Goal: Task Accomplishment & Management: Manage account settings

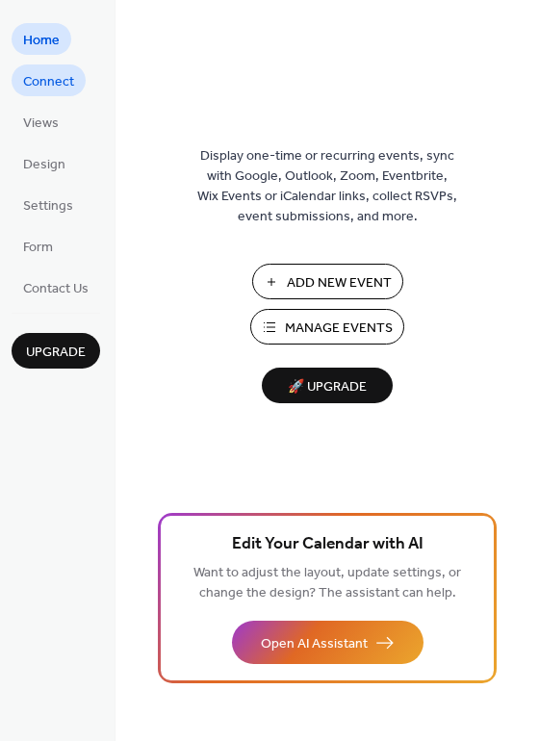
click at [43, 88] on span "Connect" at bounding box center [48, 82] width 51 height 20
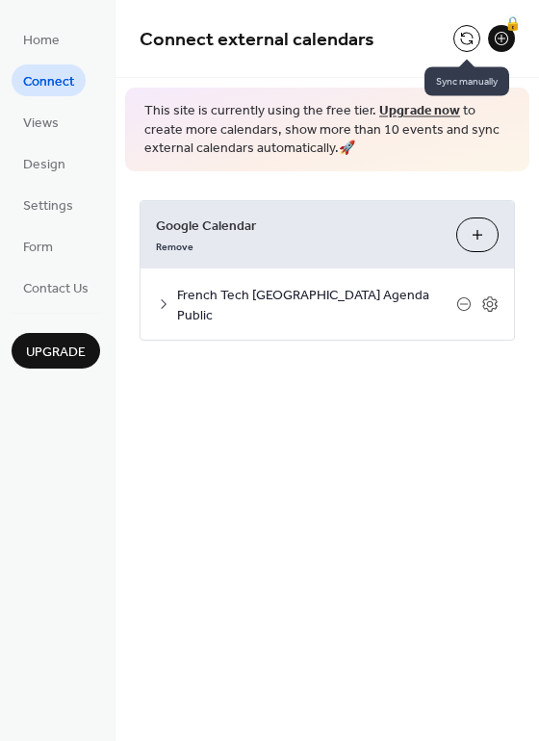
click at [467, 45] on button at bounding box center [467, 38] width 27 height 27
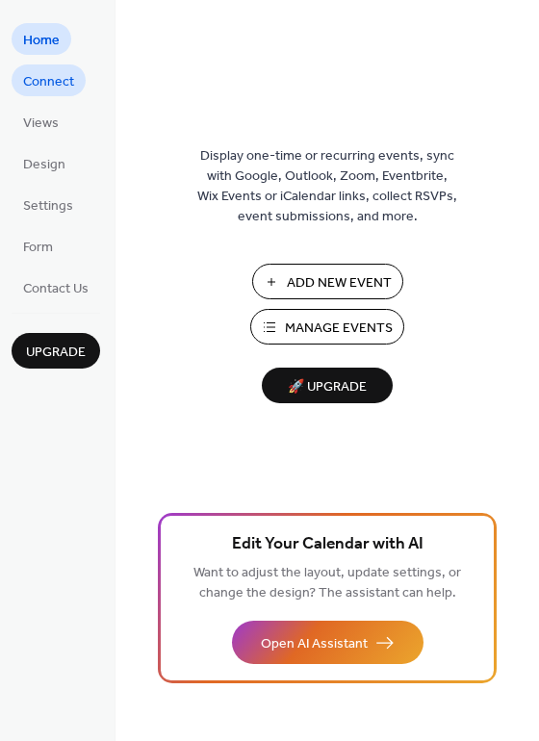
click at [46, 83] on span "Connect" at bounding box center [48, 82] width 51 height 20
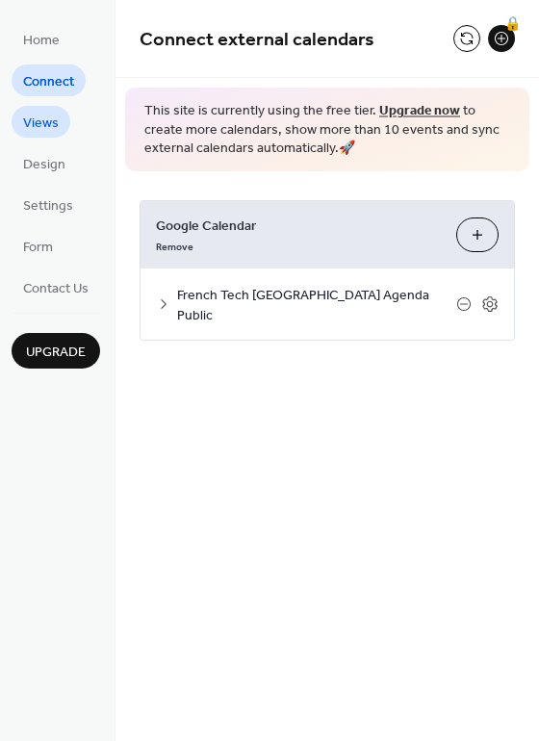
click at [38, 118] on span "Views" at bounding box center [41, 124] width 36 height 20
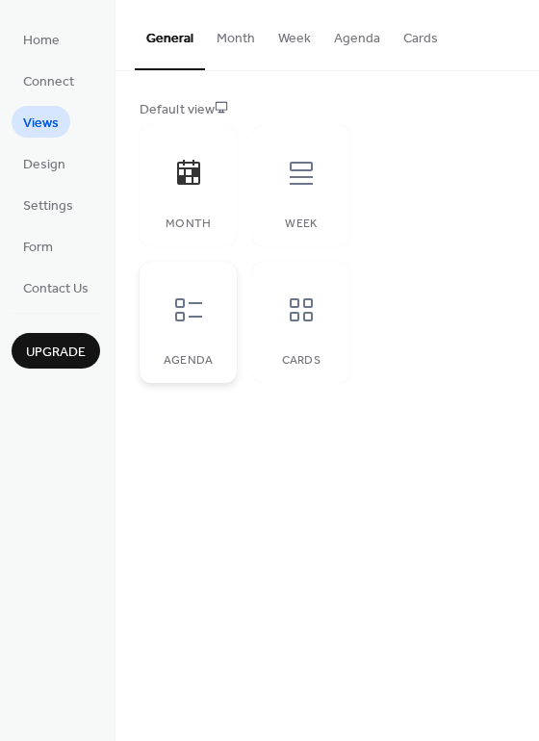
click at [191, 324] on icon at bounding box center [188, 310] width 31 height 31
click at [47, 169] on span "Design" at bounding box center [44, 165] width 42 height 20
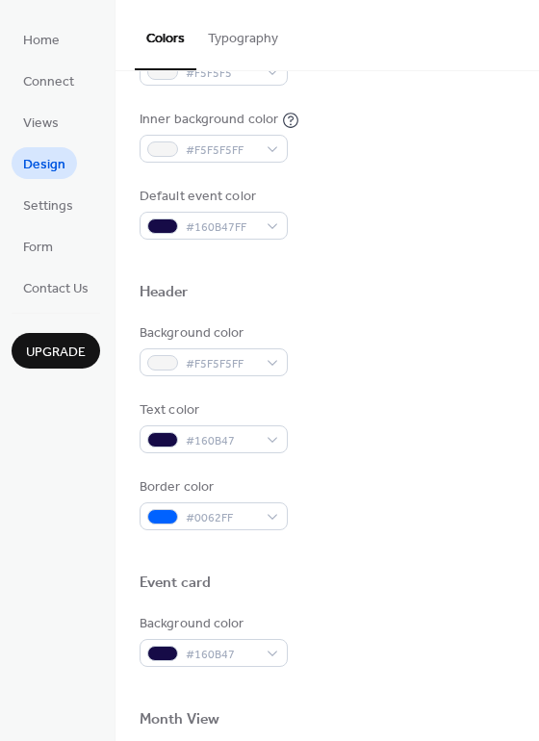
scroll to position [481, 0]
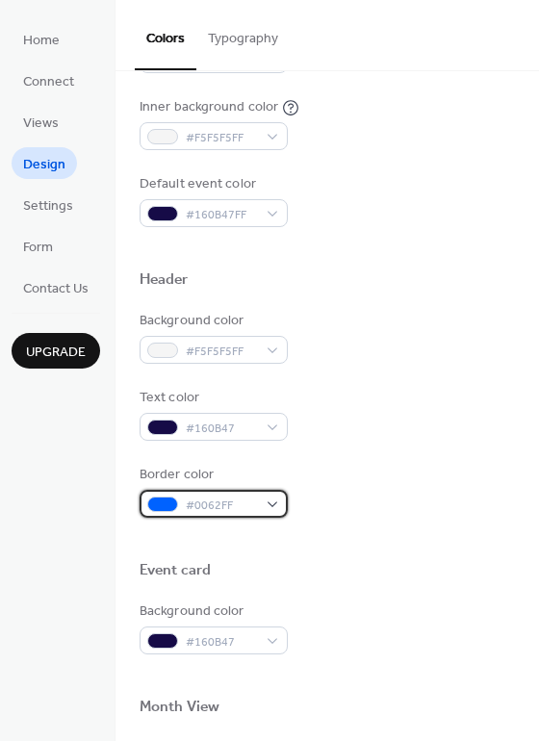
click at [219, 504] on span "#0062FF" at bounding box center [221, 506] width 71 height 20
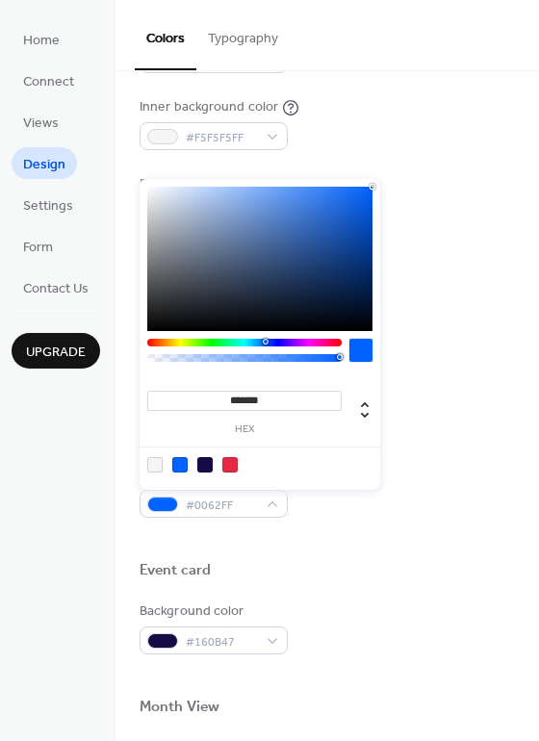
click at [156, 465] on div at bounding box center [154, 464] width 15 height 15
type input "*******"
click at [427, 470] on div "Border color #F5F5F5FF" at bounding box center [328, 491] width 376 height 53
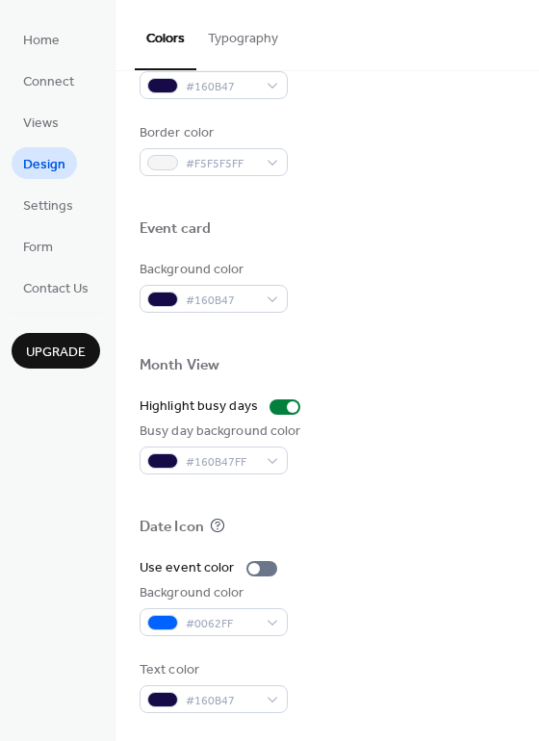
scroll to position [824, 0]
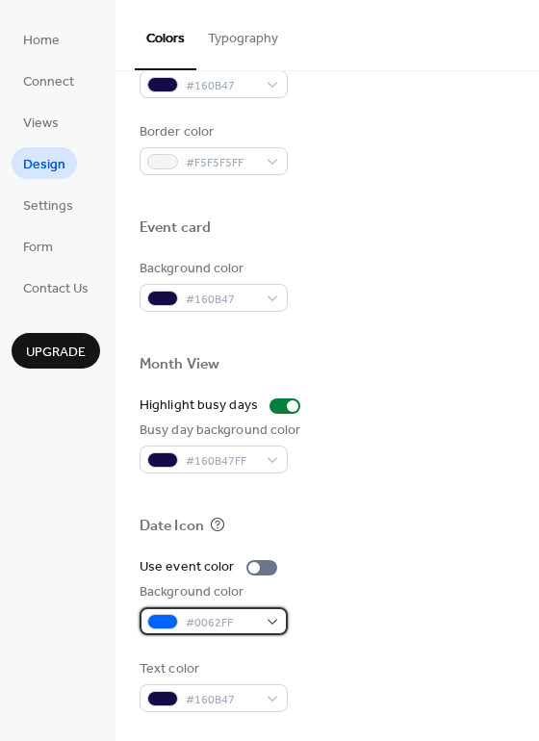
click at [162, 623] on div at bounding box center [162, 621] width 31 height 15
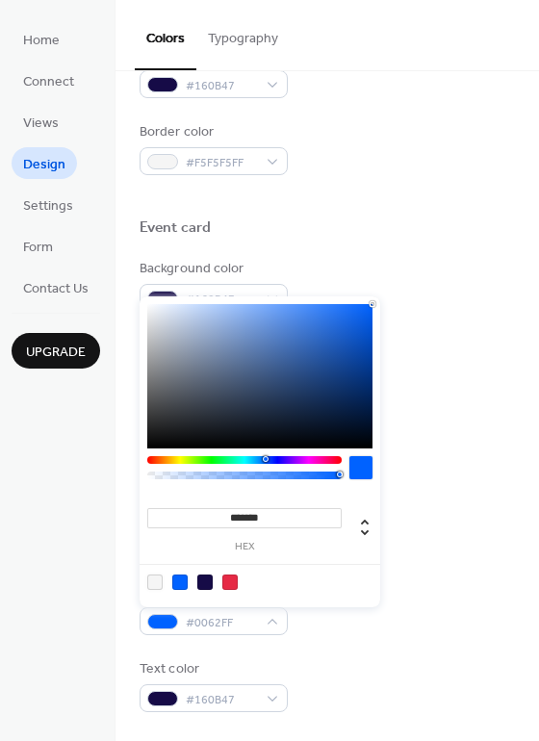
click at [157, 581] on div at bounding box center [154, 582] width 15 height 15
type input "*******"
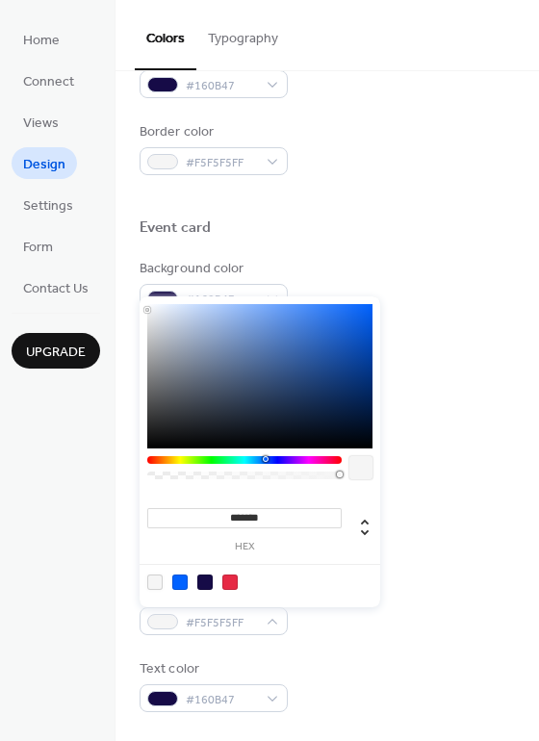
click at [157, 582] on div at bounding box center [154, 582] width 15 height 15
click at [354, 667] on div "Text color #160B47" at bounding box center [328, 686] width 376 height 53
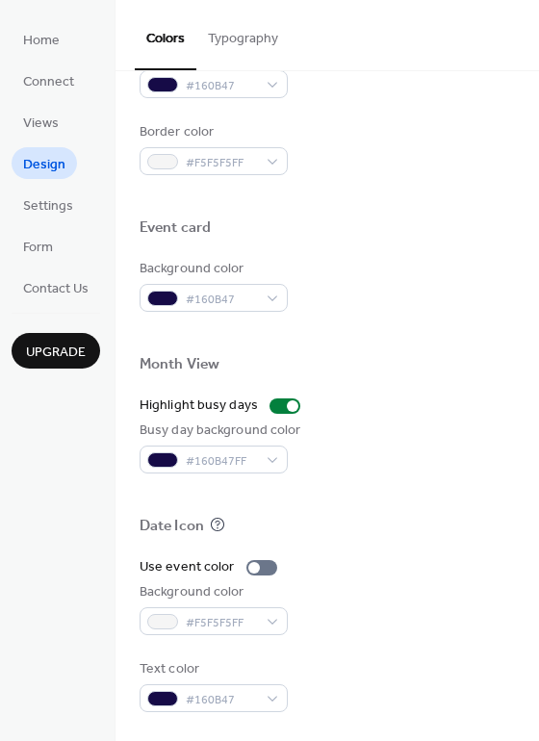
click at [407, 663] on div "Text color #160B47" at bounding box center [328, 686] width 376 height 53
click at [164, 619] on div at bounding box center [162, 621] width 31 height 15
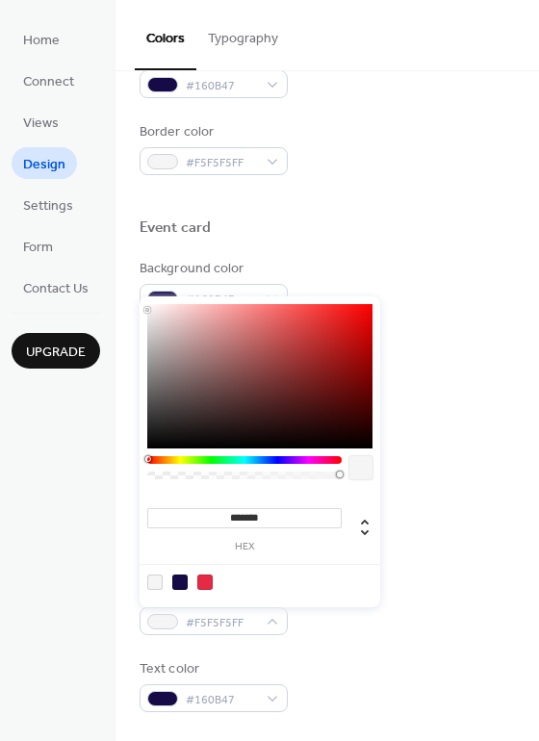
click at [199, 582] on div at bounding box center [204, 582] width 15 height 15
type input "*******"
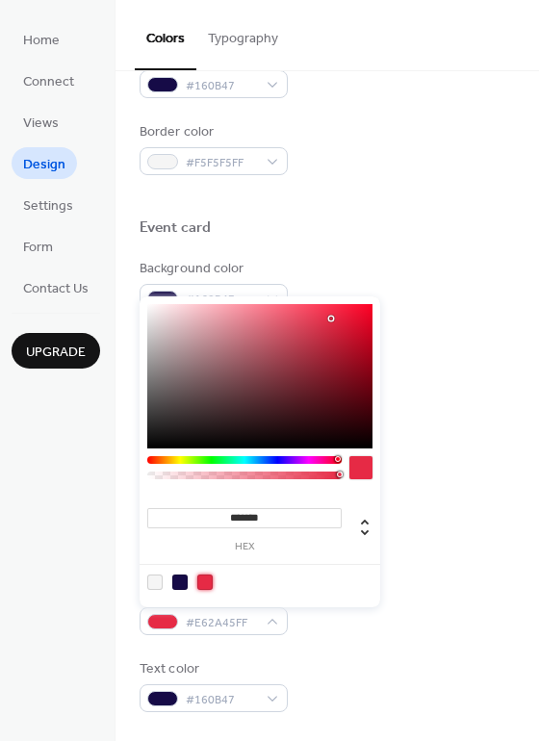
drag, startPoint x: 402, startPoint y: 231, endPoint x: 411, endPoint y: 244, distance: 15.8
click at [402, 231] on div "Event card" at bounding box center [328, 231] width 376 height 25
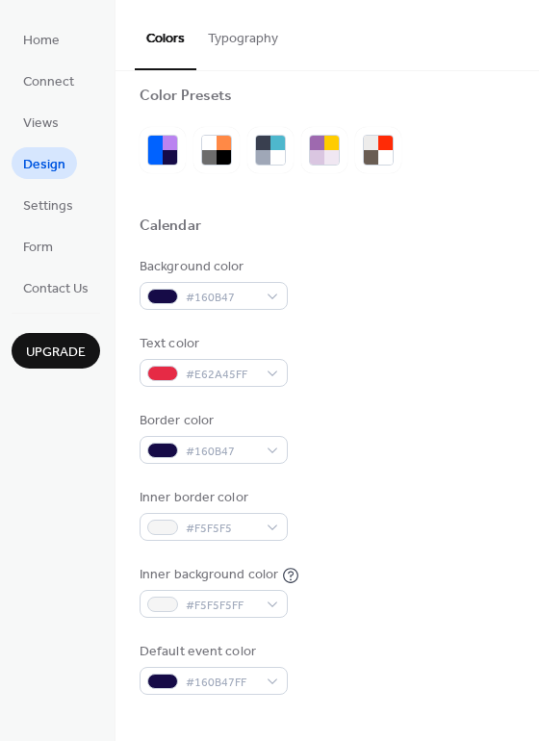
scroll to position [0, 0]
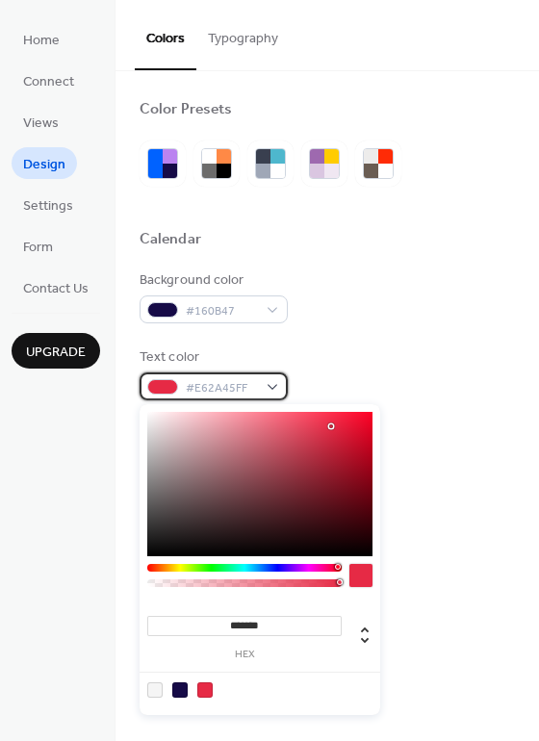
click at [221, 387] on span "#E62A45FF" at bounding box center [221, 388] width 71 height 20
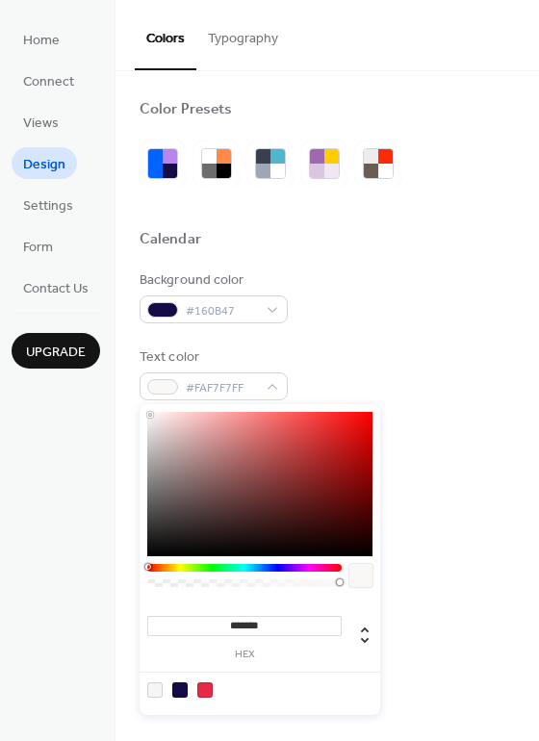
click at [150, 415] on div at bounding box center [259, 484] width 225 height 144
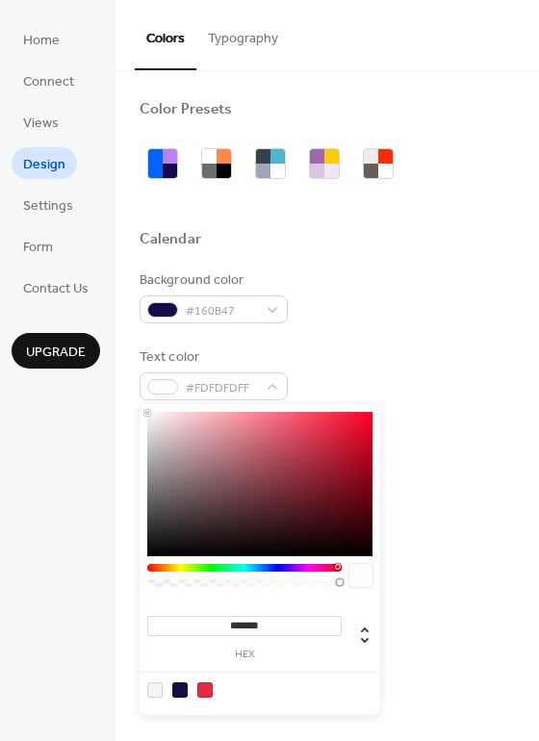
type input "*******"
drag, startPoint x: 153, startPoint y: 414, endPoint x: 136, endPoint y: 392, distance: 28.1
click at [136, 392] on body "Home Connect Views Design Settings Form Contact Us Upgrade Design Upgrade Color…" at bounding box center [269, 370] width 539 height 741
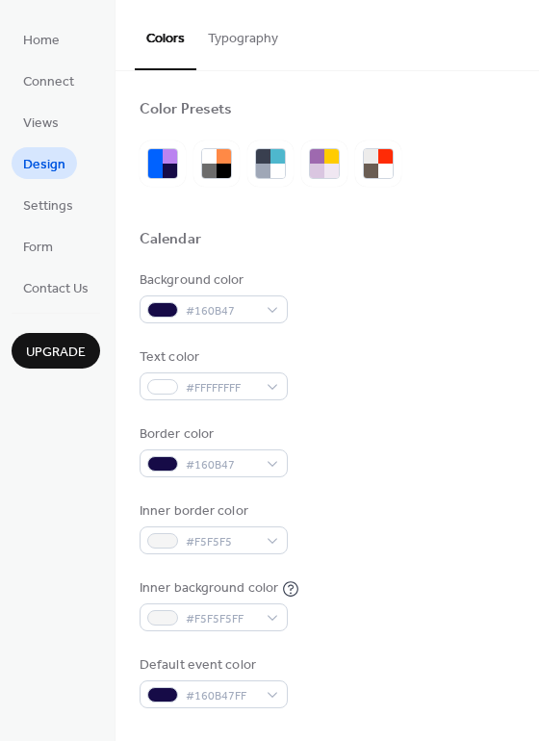
click at [443, 412] on div "Background color #160B47 Text color #FFFFFFFF Border color #160B47 Inner border…" at bounding box center [328, 490] width 376 height 438
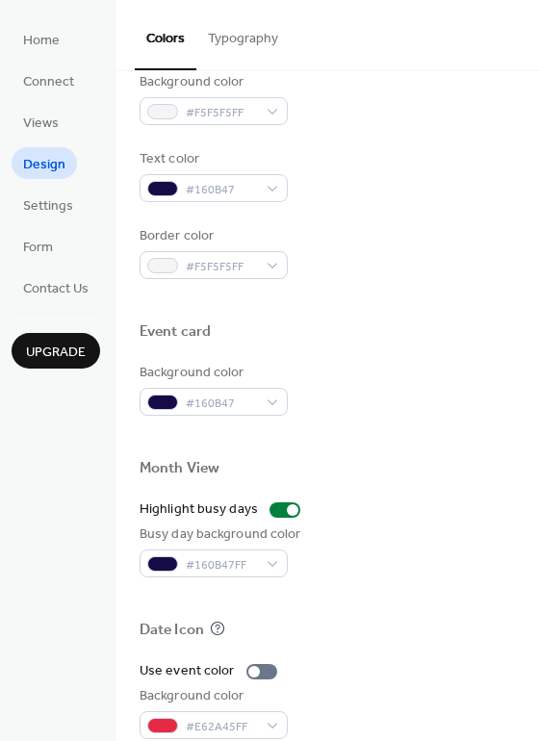
scroll to position [824, 0]
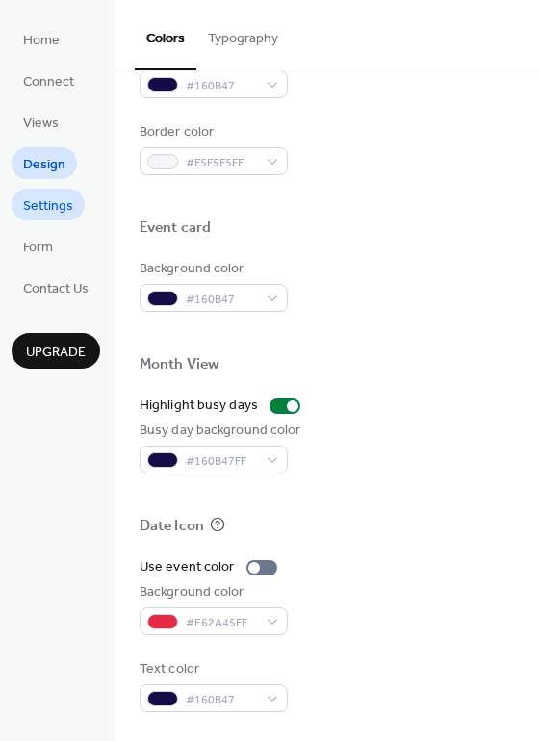
click at [39, 214] on span "Settings" at bounding box center [48, 206] width 50 height 20
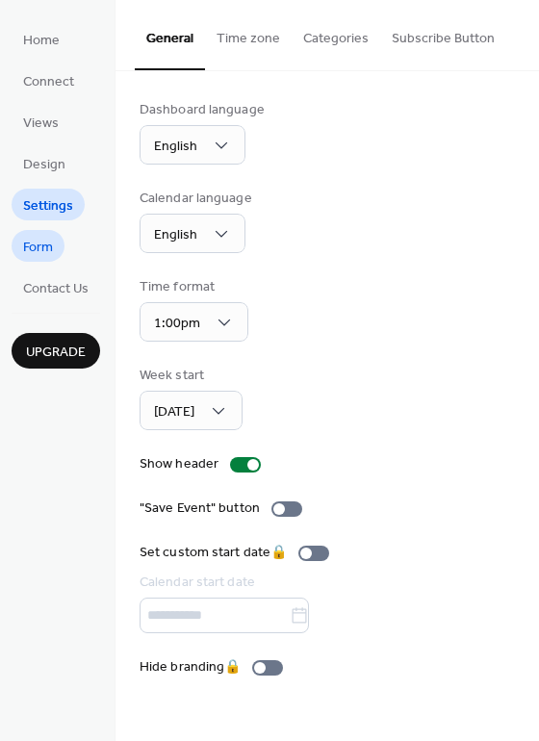
click at [32, 255] on span "Form" at bounding box center [38, 248] width 30 height 20
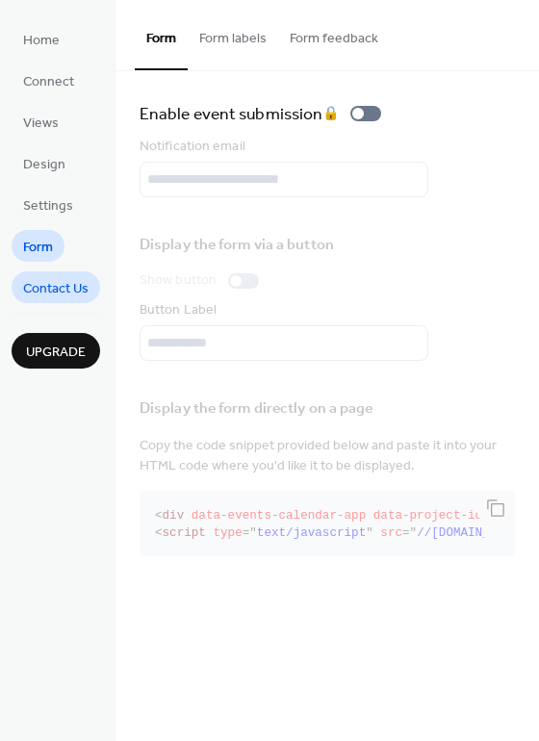
click at [57, 288] on span "Contact Us" at bounding box center [55, 289] width 65 height 20
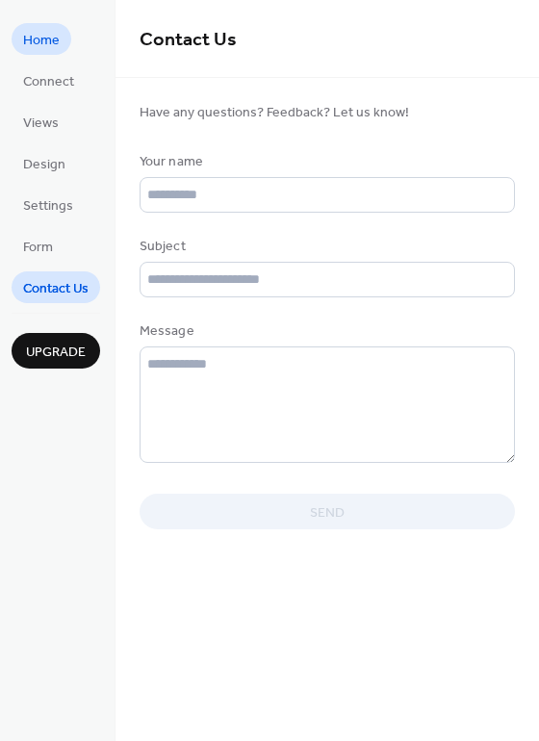
click at [47, 34] on span "Home" at bounding box center [41, 41] width 37 height 20
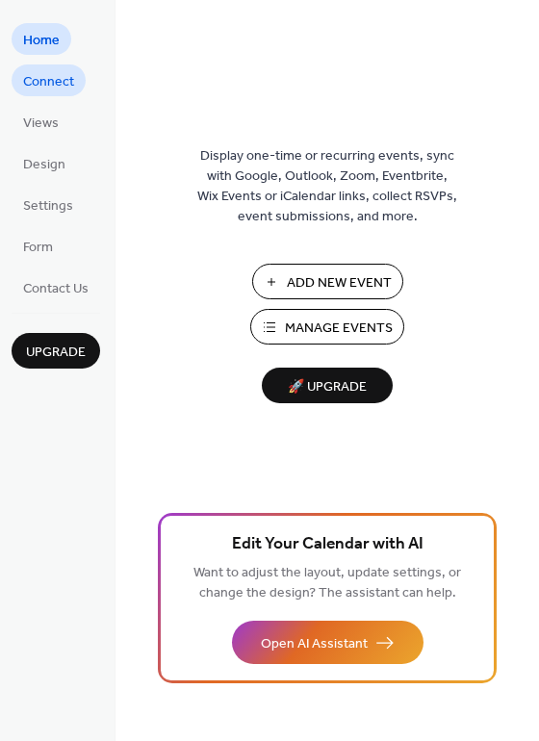
click at [38, 72] on span "Connect" at bounding box center [48, 82] width 51 height 20
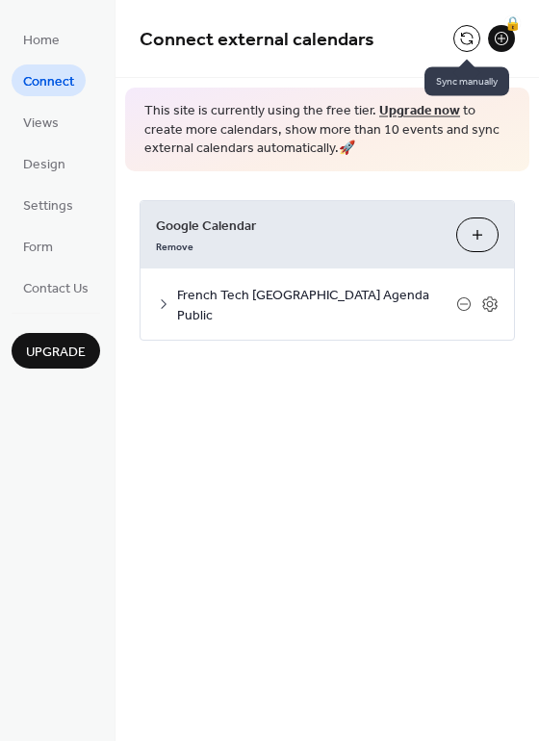
click at [471, 36] on button at bounding box center [467, 38] width 27 height 27
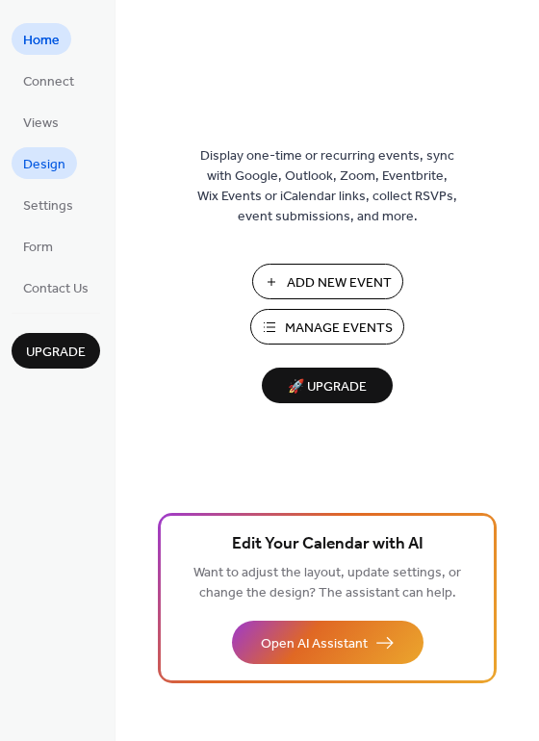
click at [44, 156] on span "Design" at bounding box center [44, 165] width 42 height 20
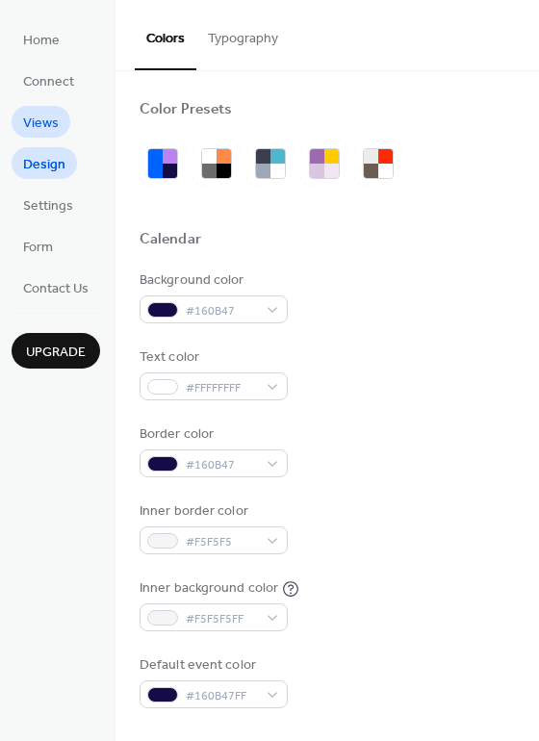
click at [42, 127] on span "Views" at bounding box center [41, 124] width 36 height 20
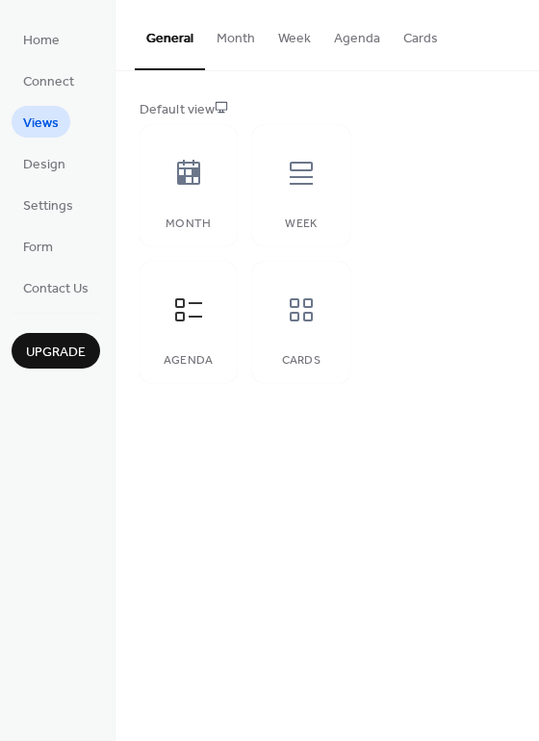
click at [224, 45] on button "Month" at bounding box center [236, 34] width 62 height 68
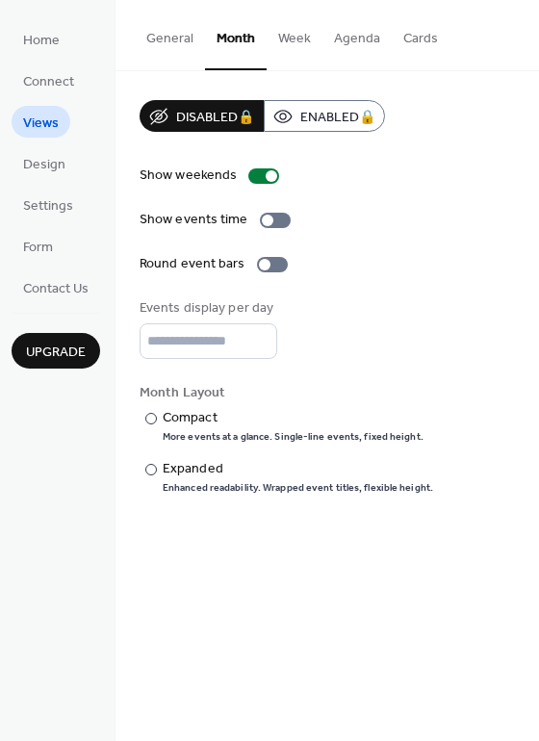
click at [299, 37] on button "Week" at bounding box center [295, 34] width 56 height 68
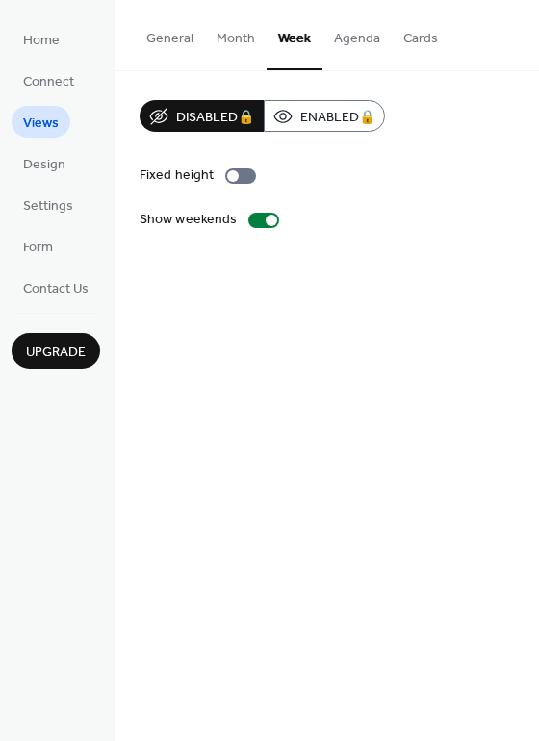
click at [356, 39] on button "Agenda" at bounding box center [357, 34] width 69 height 68
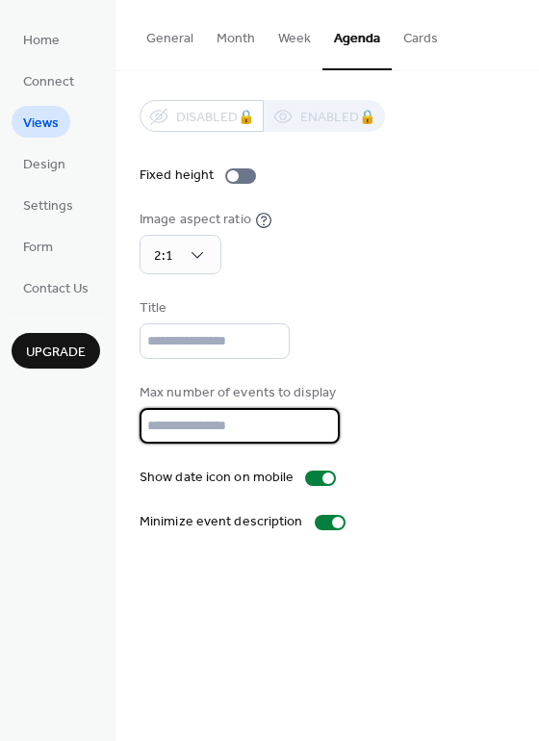
drag, startPoint x: 192, startPoint y: 423, endPoint x: 145, endPoint y: 423, distance: 46.2
click at [145, 423] on input "**" at bounding box center [240, 426] width 200 height 36
type input "*"
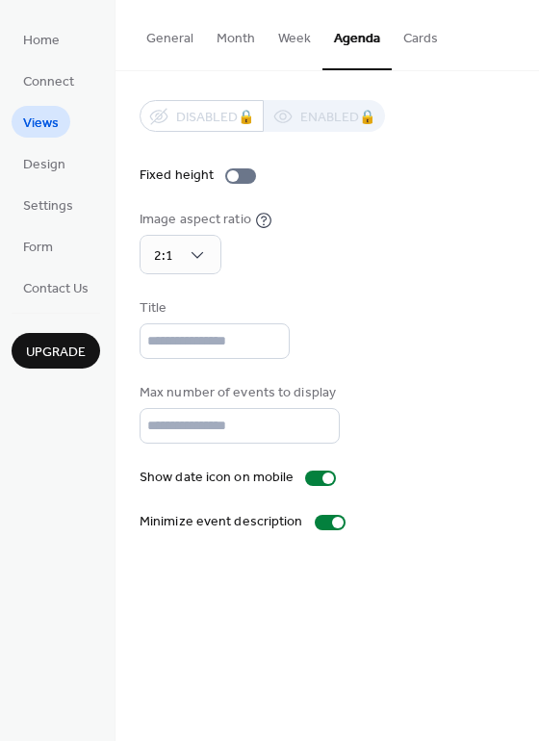
click at [399, 347] on div "Title" at bounding box center [328, 329] width 376 height 61
click at [499, 272] on div "Image aspect ratio 2:1" at bounding box center [328, 242] width 376 height 65
click at [176, 34] on button "General" at bounding box center [170, 34] width 70 height 68
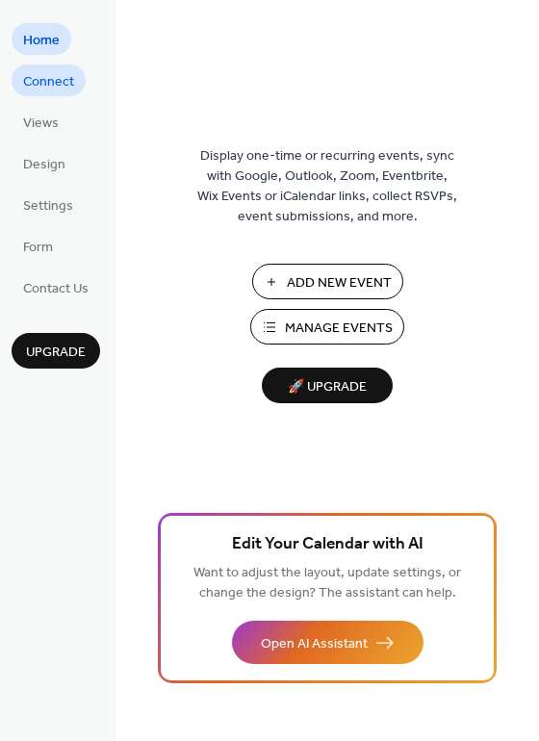
click at [58, 92] on span "Connect" at bounding box center [48, 82] width 51 height 20
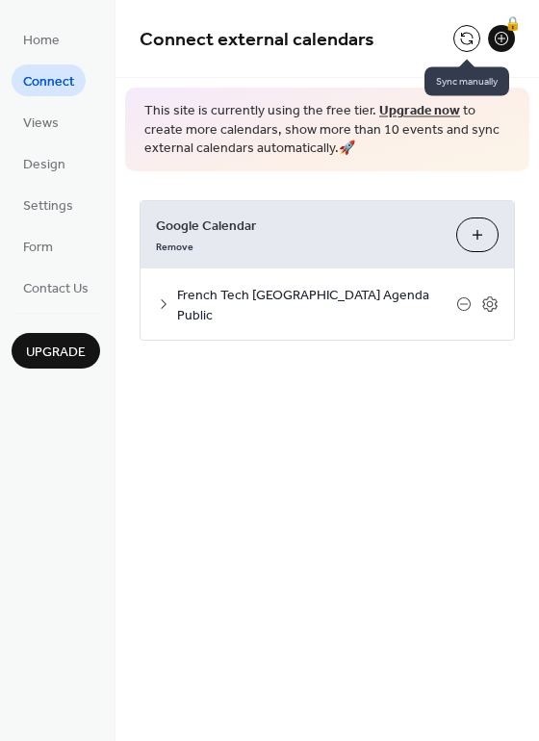
click at [461, 30] on button at bounding box center [467, 38] width 27 height 27
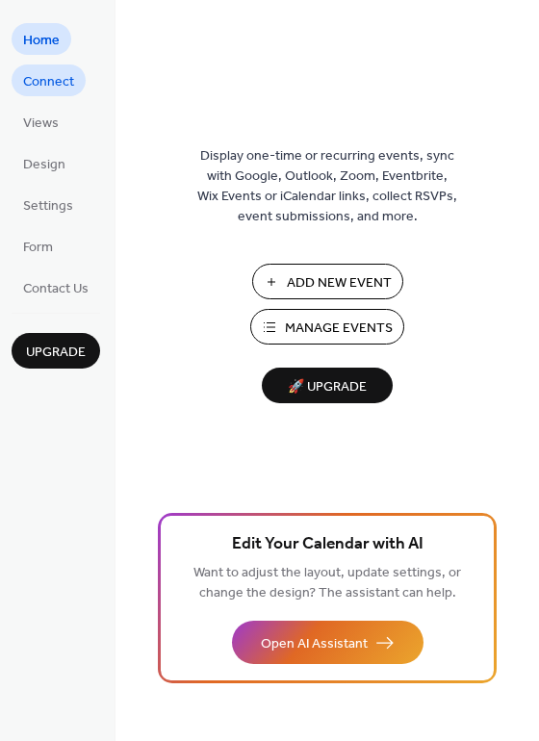
click at [35, 81] on span "Connect" at bounding box center [48, 82] width 51 height 20
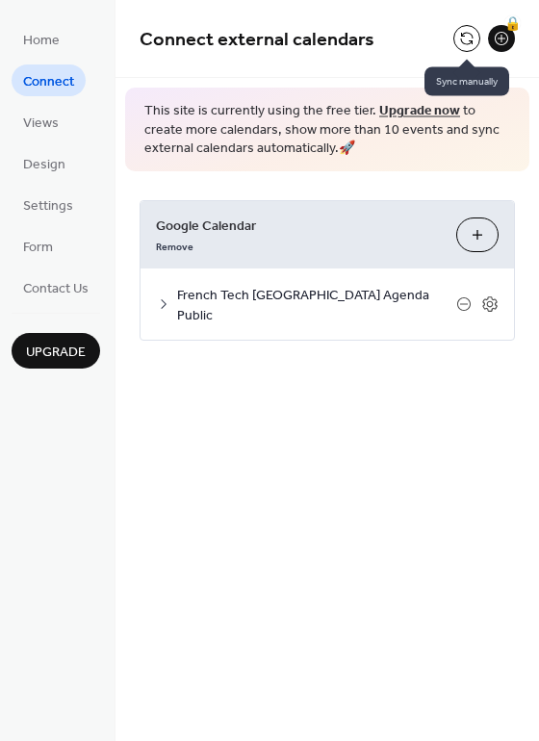
click at [470, 44] on button at bounding box center [467, 38] width 27 height 27
